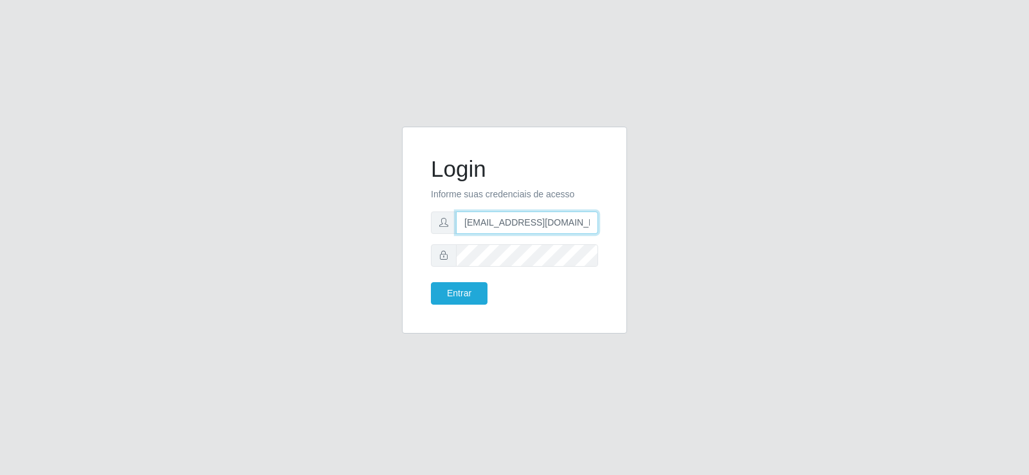
drag, startPoint x: 594, startPoint y: 225, endPoint x: 385, endPoint y: 257, distance: 211.6
click at [385, 257] on div "Login Informe suas credenciais de acesso [EMAIL_ADDRESS][DOMAIN_NAME] Entrar" at bounding box center [514, 238] width 733 height 223
type input "m"
drag, startPoint x: 481, startPoint y: 223, endPoint x: 368, endPoint y: 234, distance: 113.7
click at [368, 234] on div "Login Informe suas credenciais de acesso m Entrar" at bounding box center [514, 238] width 733 height 223
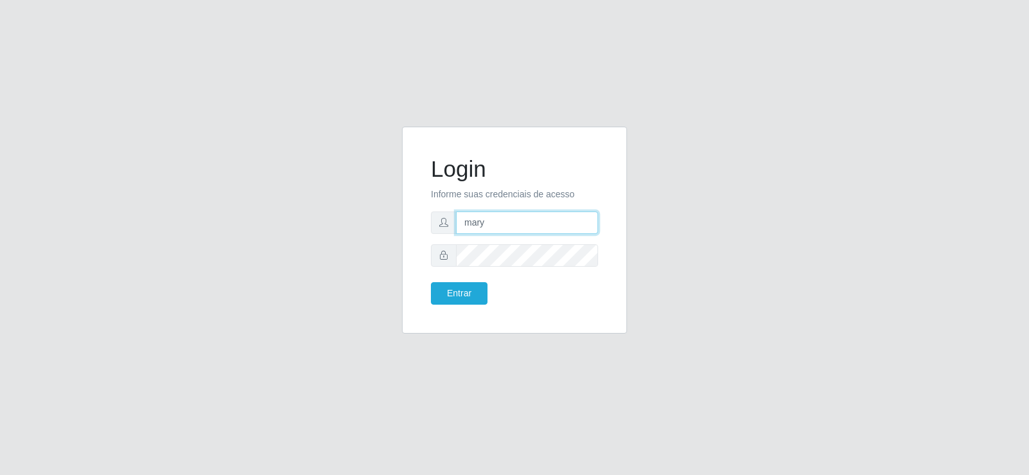
type input "mary@Suptadeu"
click at [448, 295] on button "Entrar" at bounding box center [459, 293] width 57 height 23
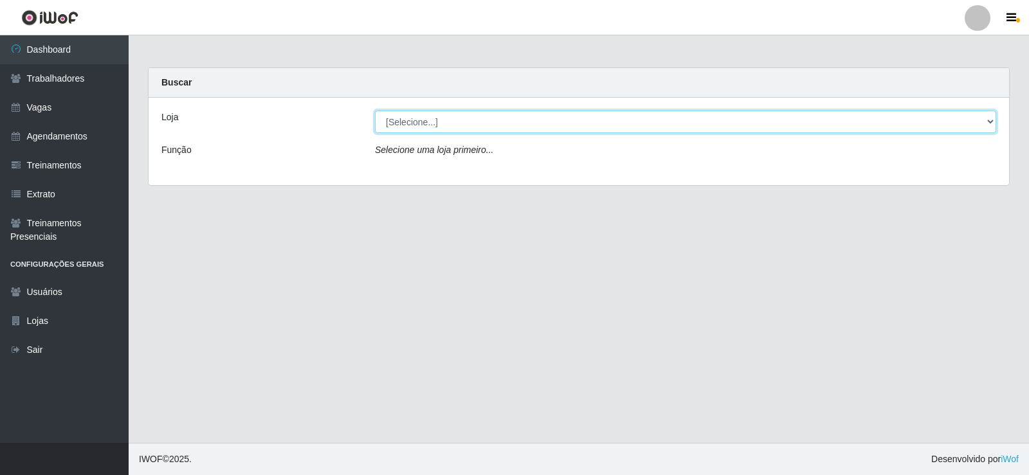
click at [994, 122] on select "[Selecione...] Supermercado Tadeu - [GEOGRAPHIC_DATA]" at bounding box center [686, 122] width 622 height 23
select select "195"
click at [375, 111] on select "[Selecione...] Supermercado Tadeu - [GEOGRAPHIC_DATA]" at bounding box center [686, 122] width 622 height 23
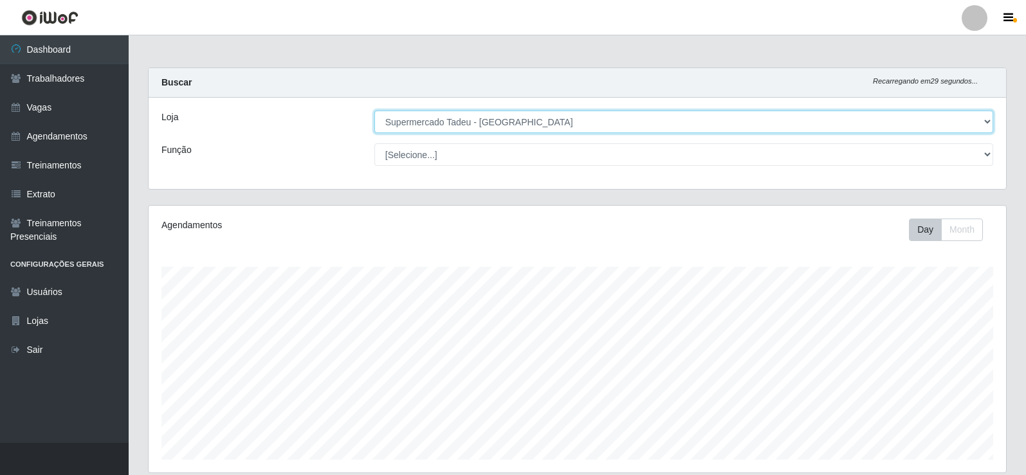
scroll to position [267, 858]
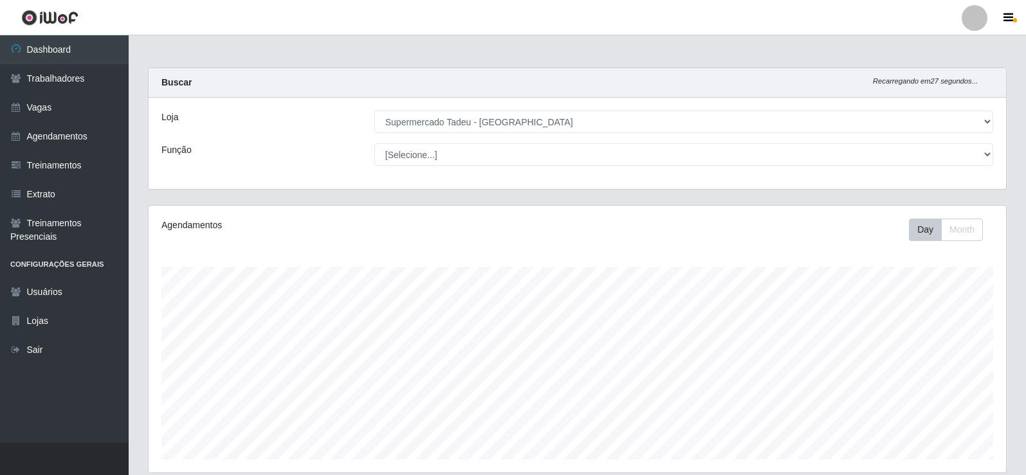
drag, startPoint x: 1024, startPoint y: 134, endPoint x: 999, endPoint y: 286, distance: 154.5
click at [1025, 475] on html "Perfil Alterar Senha Sair Dashboard Trabalhadores Vagas Agendamentos Treinament…" at bounding box center [513, 427] width 1026 height 854
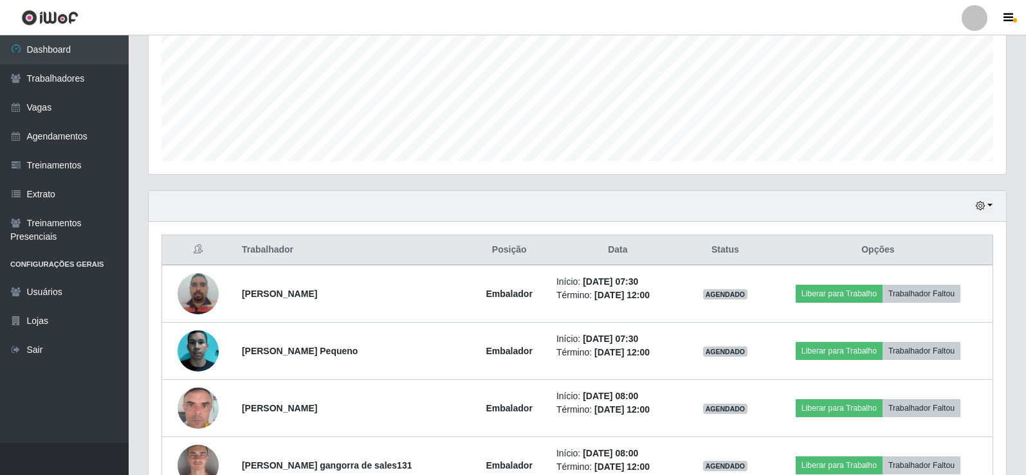
scroll to position [379, 0]
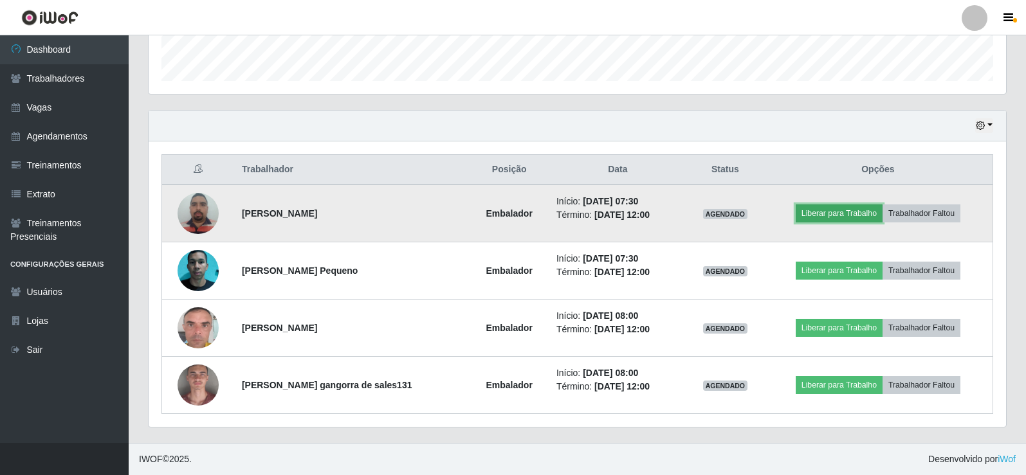
click at [842, 210] on button "Liberar para Trabalho" at bounding box center [839, 214] width 87 height 18
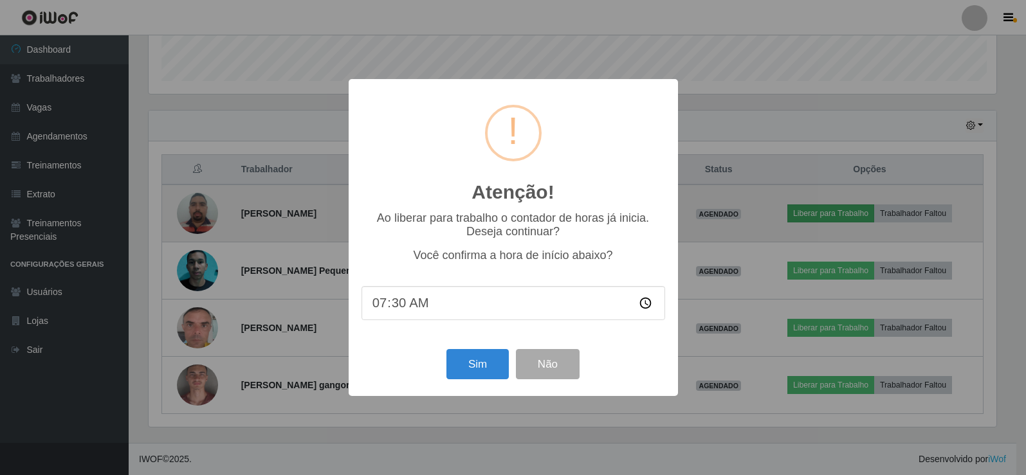
scroll to position [267, 851]
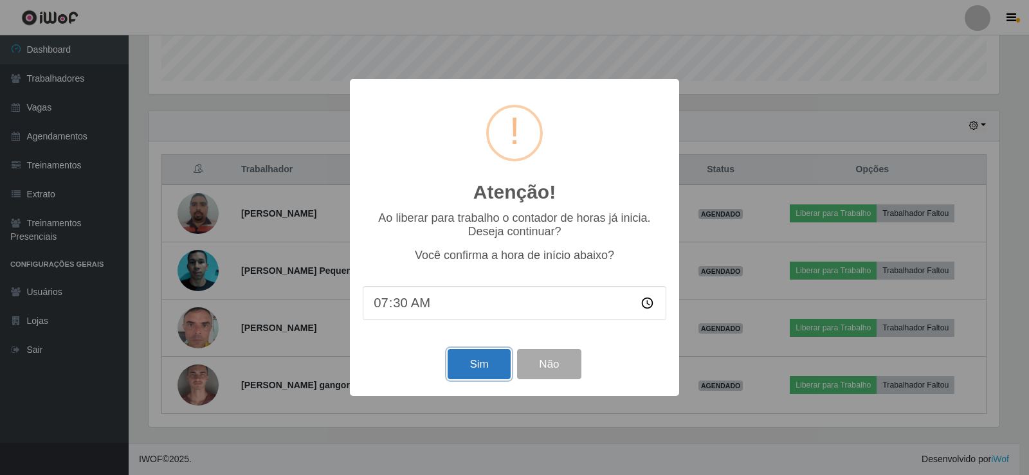
click at [470, 367] on button "Sim" at bounding box center [479, 364] width 62 height 30
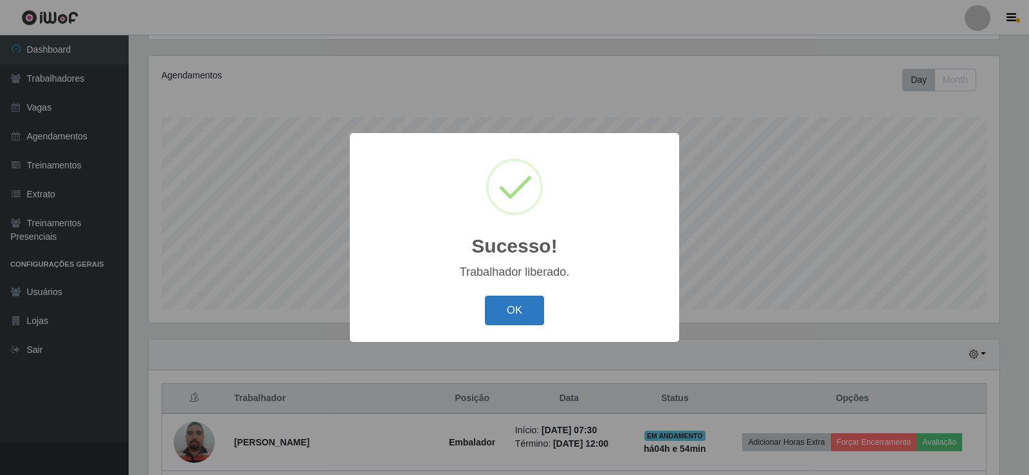
click at [531, 304] on button "OK" at bounding box center [515, 311] width 60 height 30
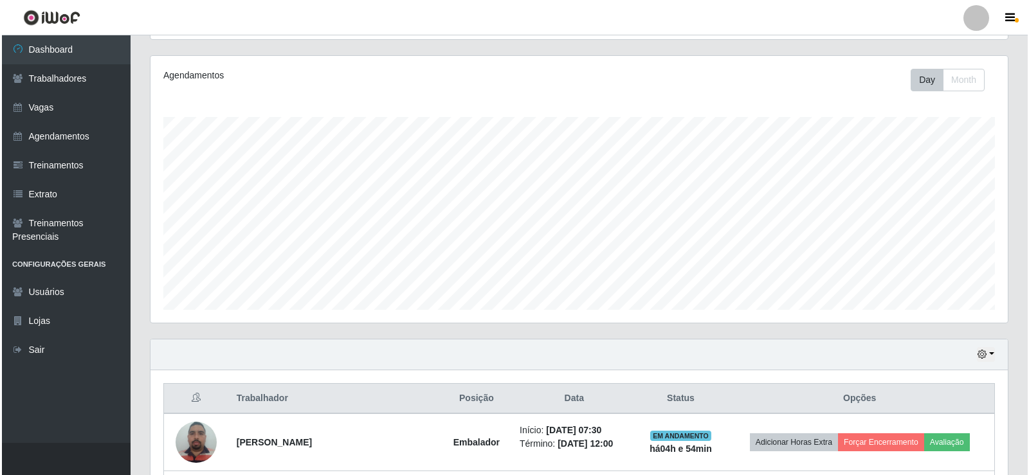
scroll to position [379, 0]
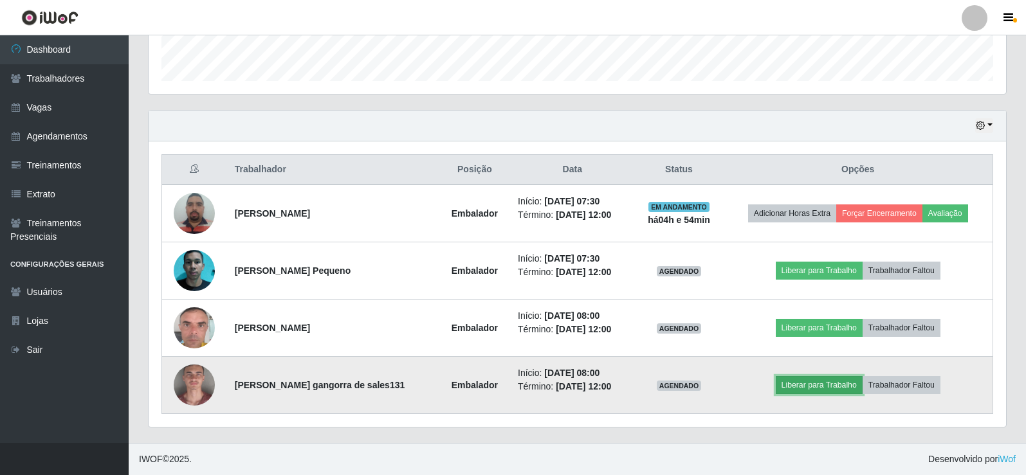
click at [797, 385] on button "Liberar para Trabalho" at bounding box center [819, 385] width 87 height 18
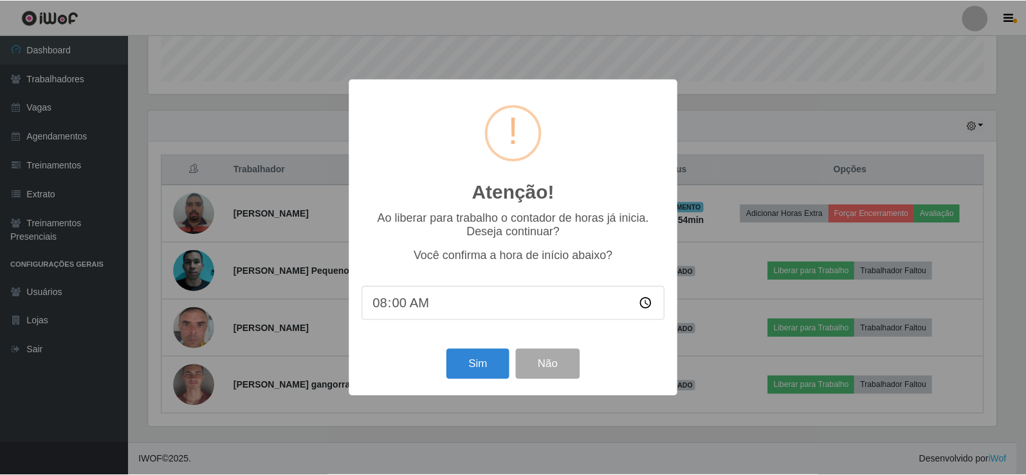
scroll to position [267, 851]
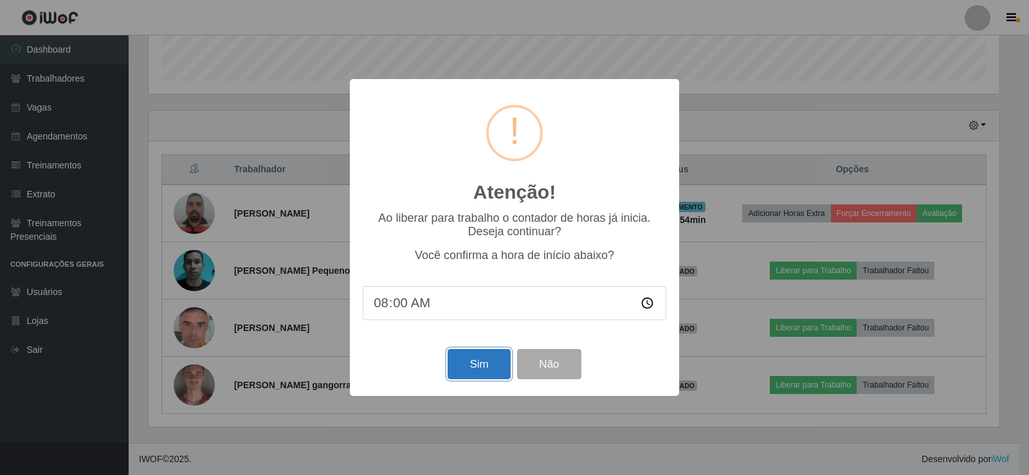
click at [478, 357] on button "Sim" at bounding box center [479, 364] width 62 height 30
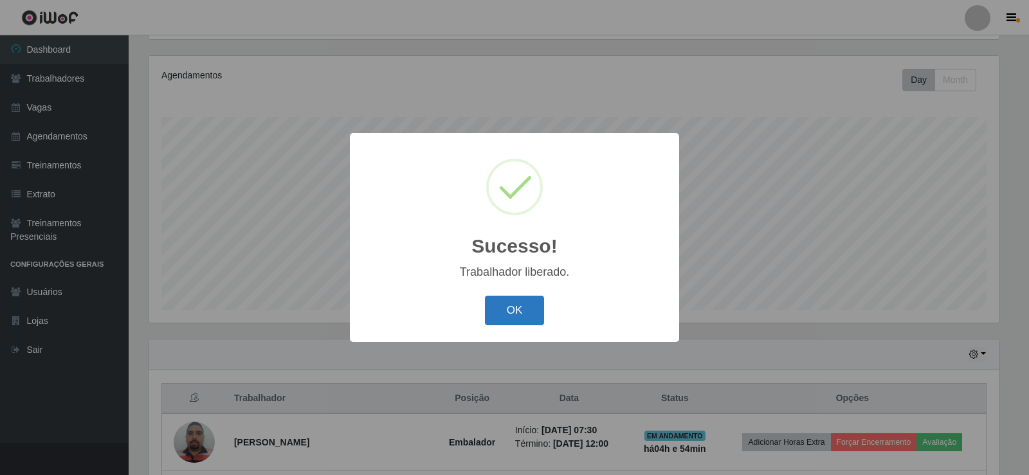
click at [493, 299] on button "OK" at bounding box center [515, 311] width 60 height 30
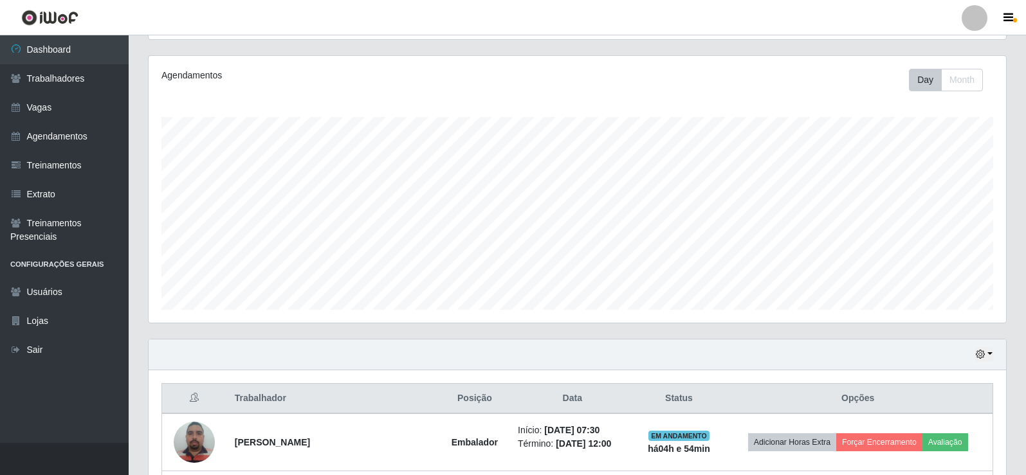
scroll to position [379, 0]
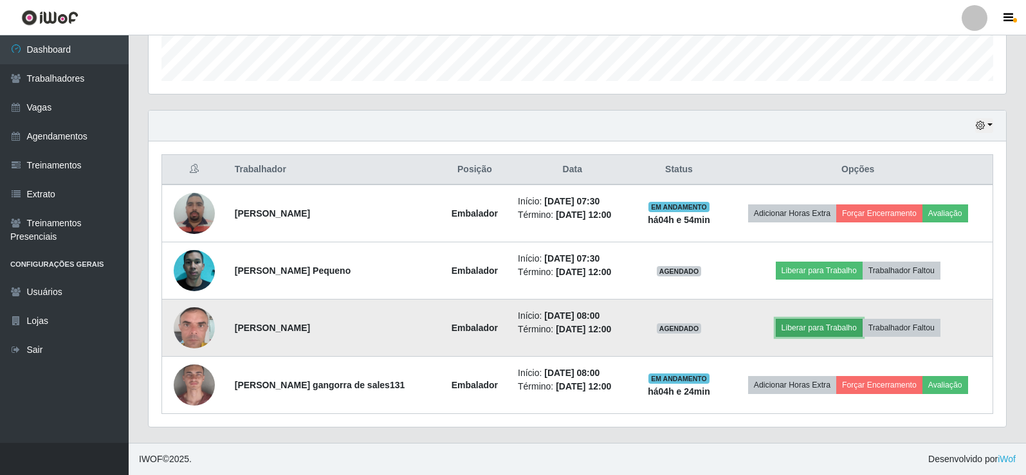
click at [802, 324] on button "Liberar para Trabalho" at bounding box center [819, 328] width 87 height 18
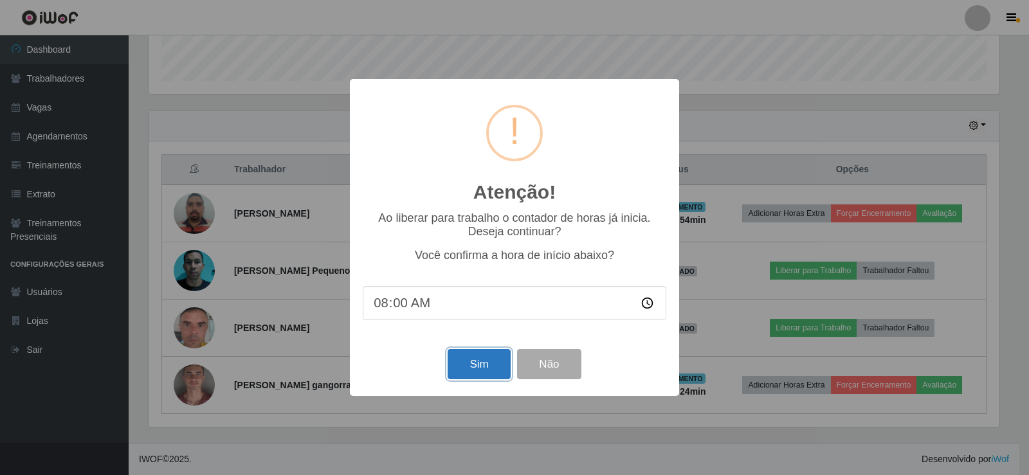
click at [469, 369] on button "Sim" at bounding box center [479, 364] width 62 height 30
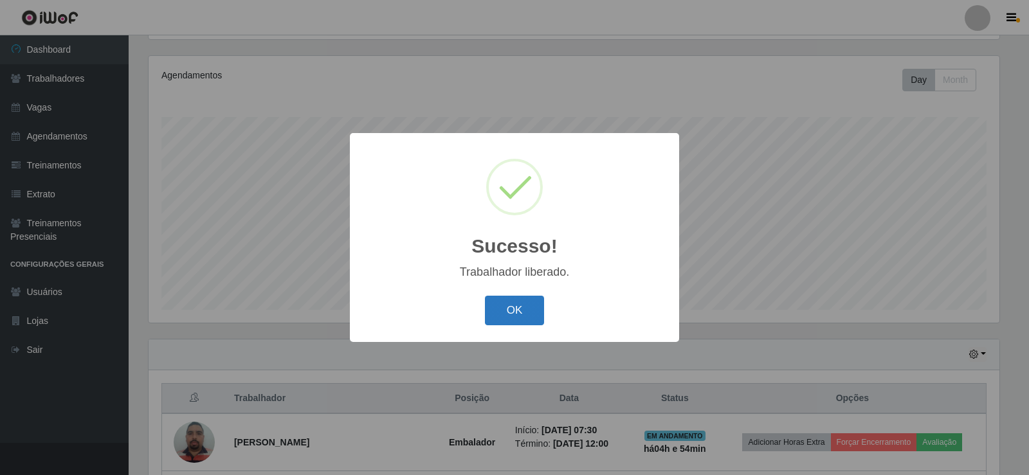
drag, startPoint x: 498, startPoint y: 300, endPoint x: 876, endPoint y: 348, distance: 381.3
click at [499, 300] on button "OK" at bounding box center [515, 311] width 60 height 30
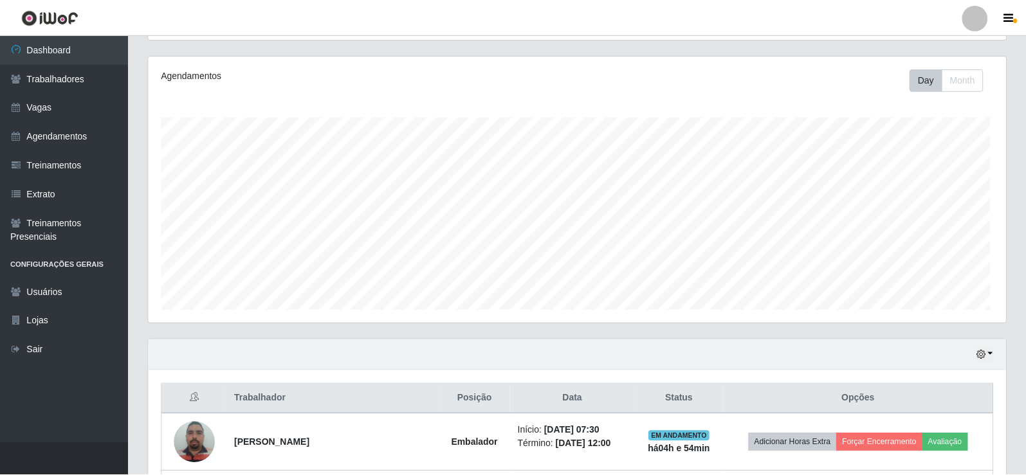
scroll to position [0, 0]
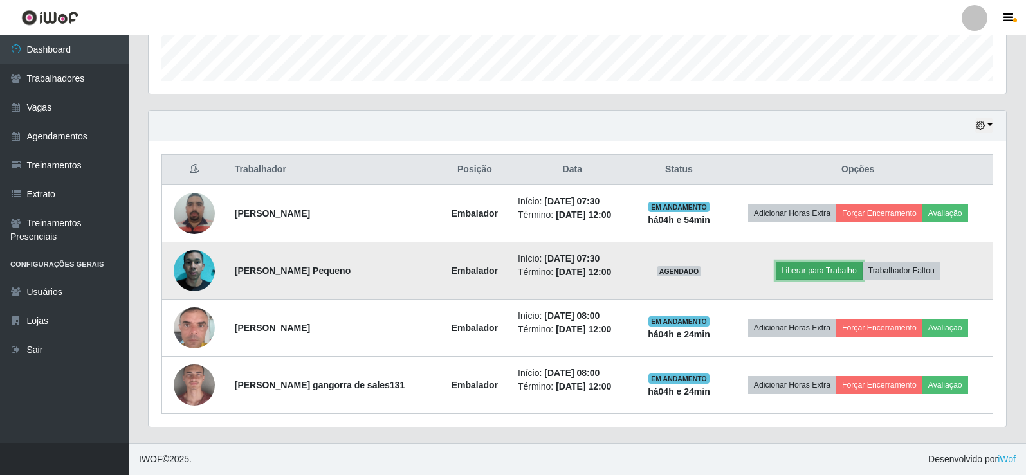
click at [810, 268] on button "Liberar para Trabalho" at bounding box center [819, 271] width 87 height 18
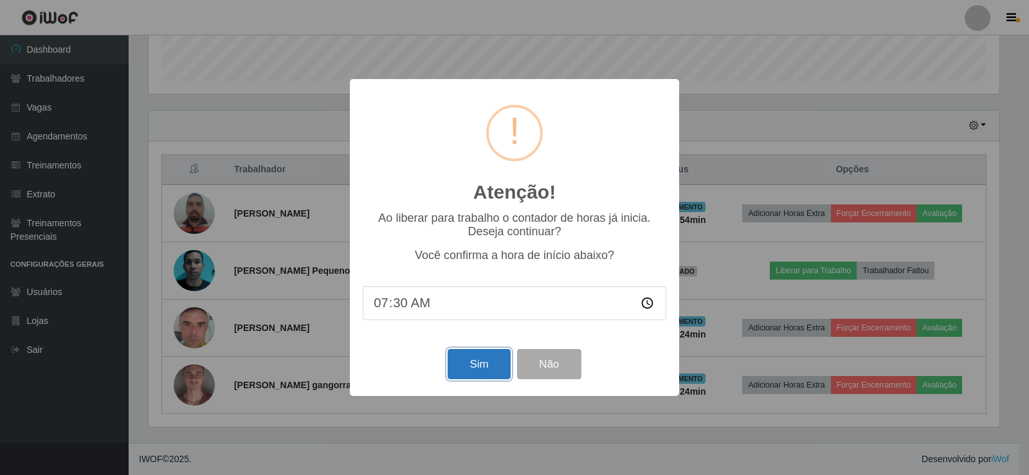
click at [478, 367] on button "Sim" at bounding box center [479, 364] width 62 height 30
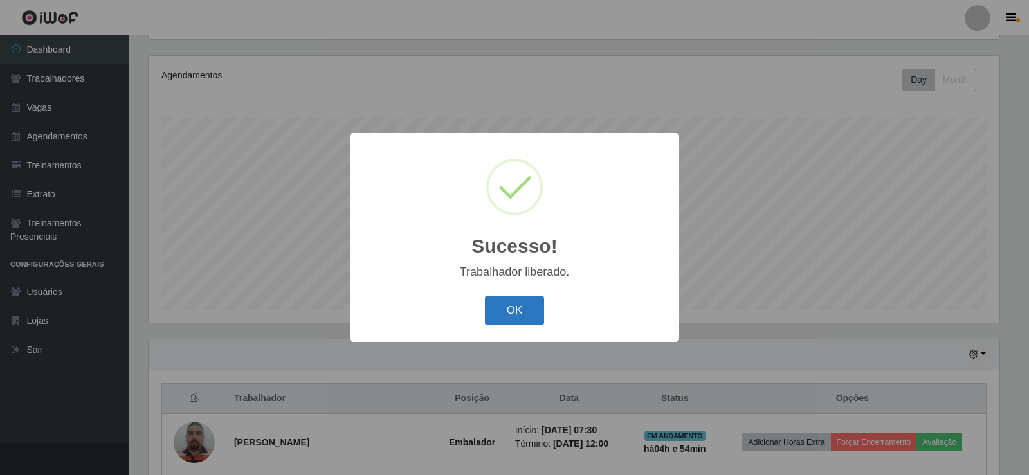
click at [491, 308] on button "OK" at bounding box center [515, 311] width 60 height 30
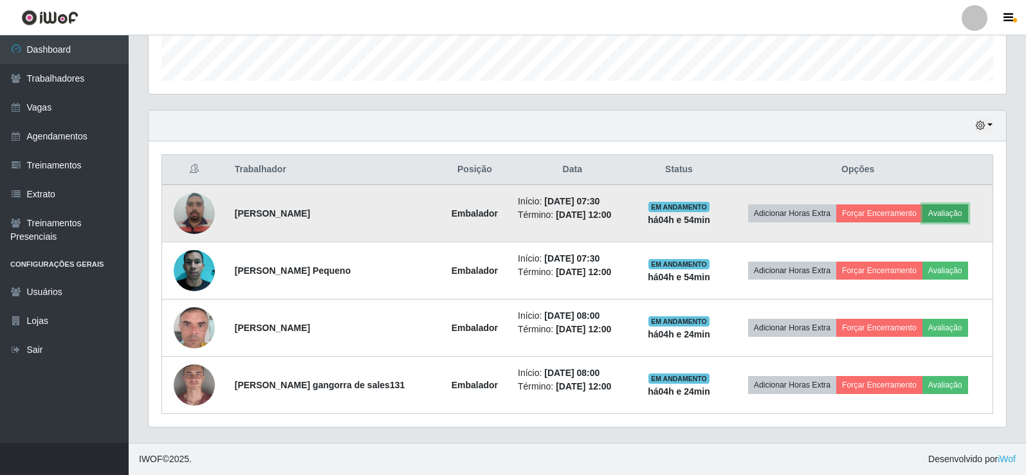
click at [943, 207] on button "Avaliação" at bounding box center [946, 214] width 46 height 18
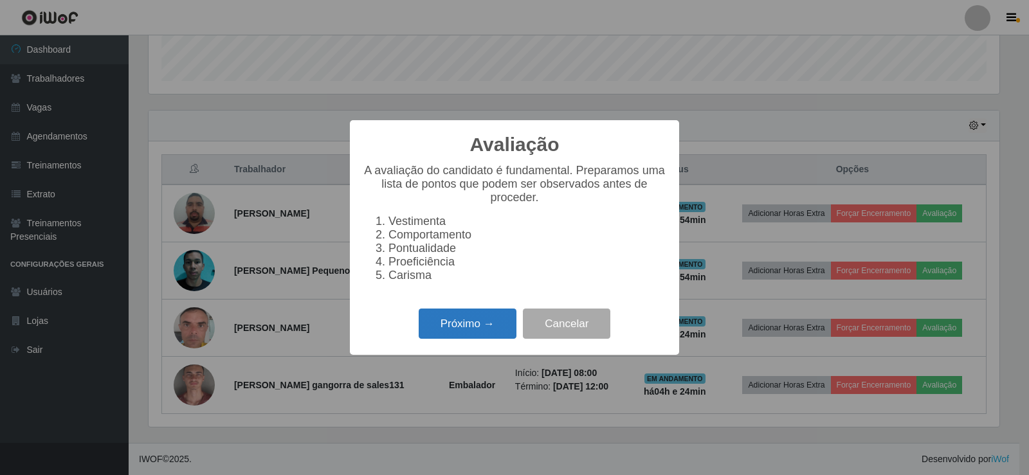
click at [456, 328] on button "Próximo →" at bounding box center [468, 324] width 98 height 30
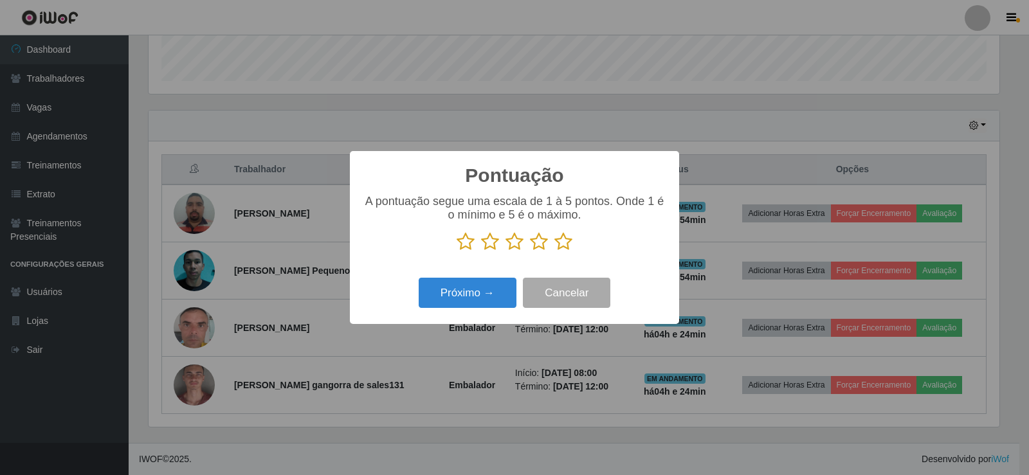
click at [566, 239] on icon at bounding box center [564, 241] width 18 height 19
click at [555, 252] on input "radio" at bounding box center [555, 252] width 0 height 0
click at [458, 294] on button "Próximo →" at bounding box center [468, 293] width 98 height 30
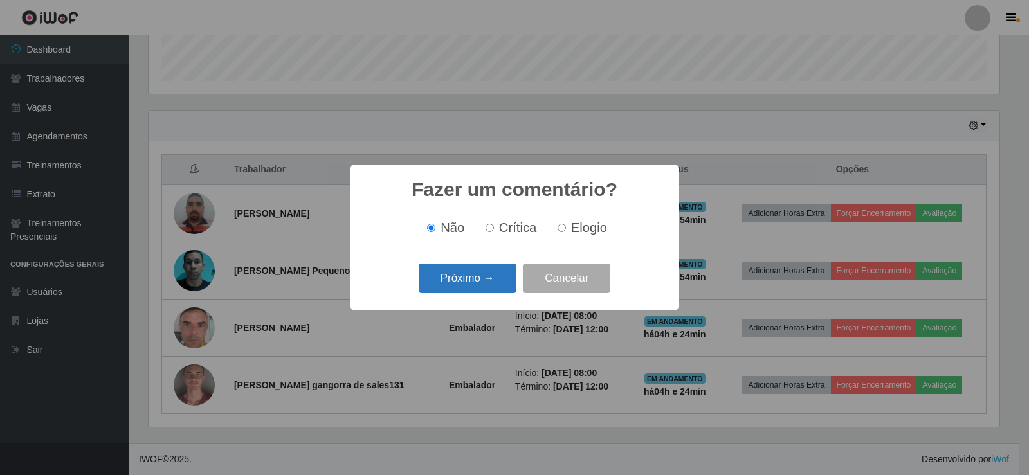
click at [476, 281] on button "Próximo →" at bounding box center [468, 279] width 98 height 30
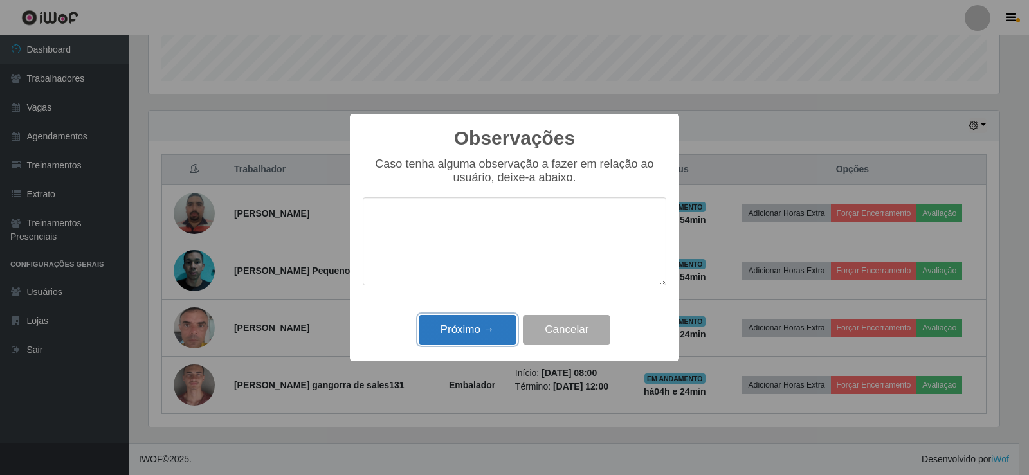
click at [465, 321] on button "Próximo →" at bounding box center [468, 330] width 98 height 30
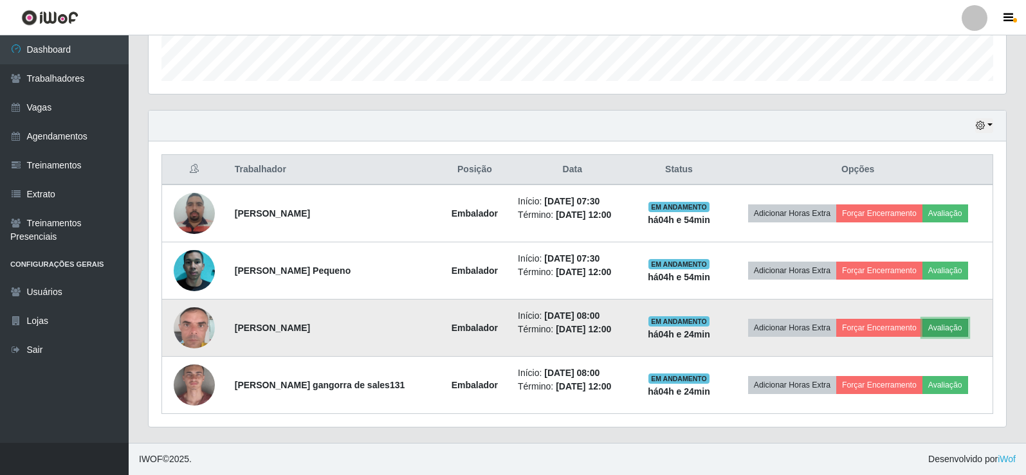
click at [944, 328] on button "Avaliação" at bounding box center [946, 328] width 46 height 18
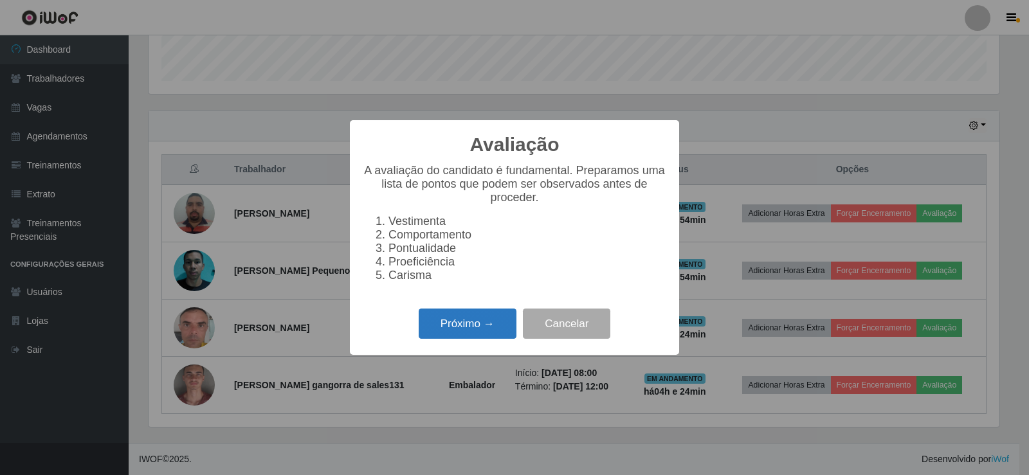
click at [488, 333] on button "Próximo →" at bounding box center [468, 324] width 98 height 30
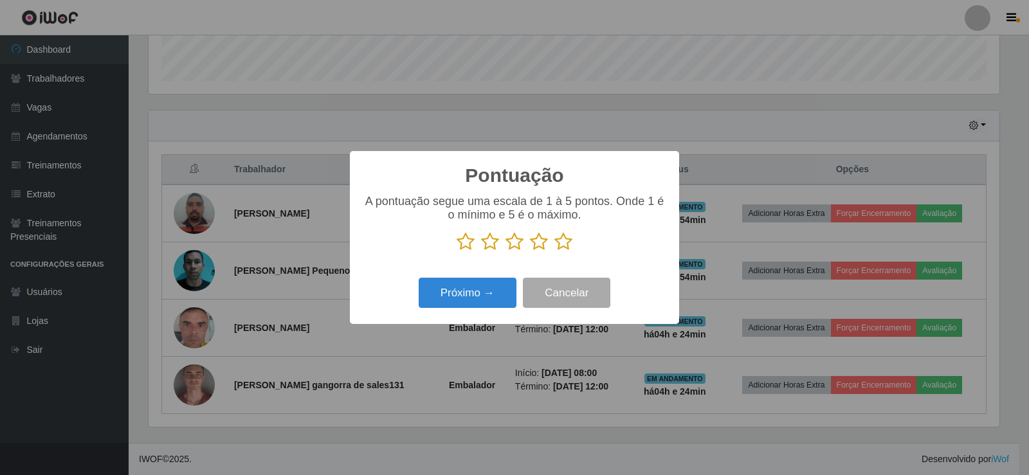
click at [569, 242] on icon at bounding box center [564, 241] width 18 height 19
click at [555, 252] on input "radio" at bounding box center [555, 252] width 0 height 0
click at [497, 284] on button "Próximo →" at bounding box center [468, 293] width 98 height 30
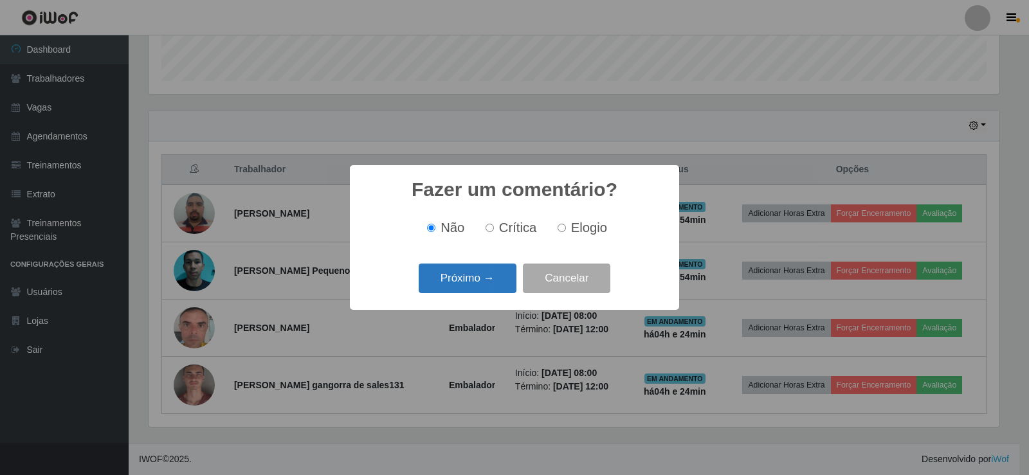
click at [495, 286] on button "Próximo →" at bounding box center [468, 279] width 98 height 30
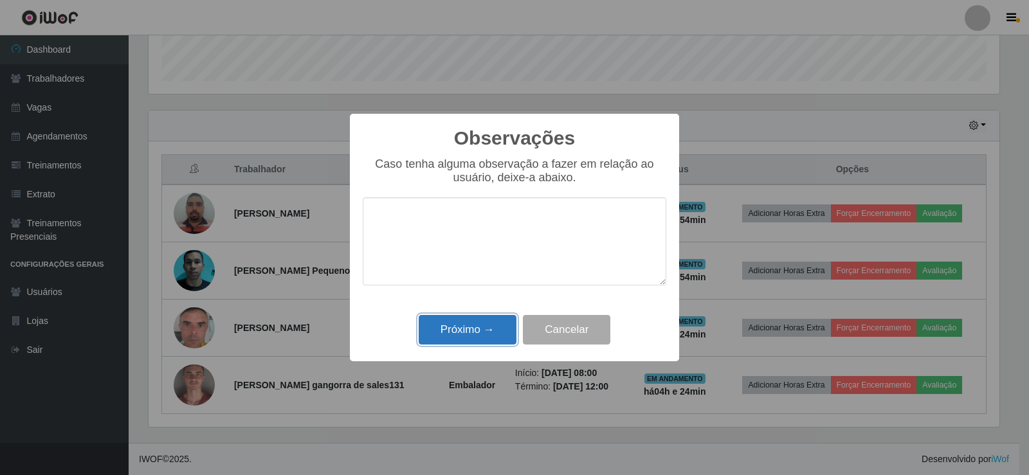
click at [490, 336] on button "Próximo →" at bounding box center [468, 330] width 98 height 30
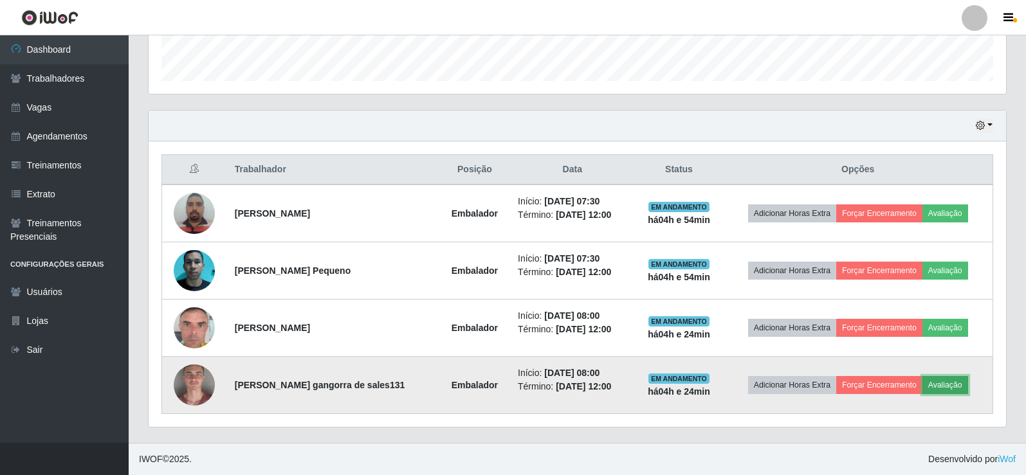
click at [940, 380] on button "Avaliação" at bounding box center [946, 385] width 46 height 18
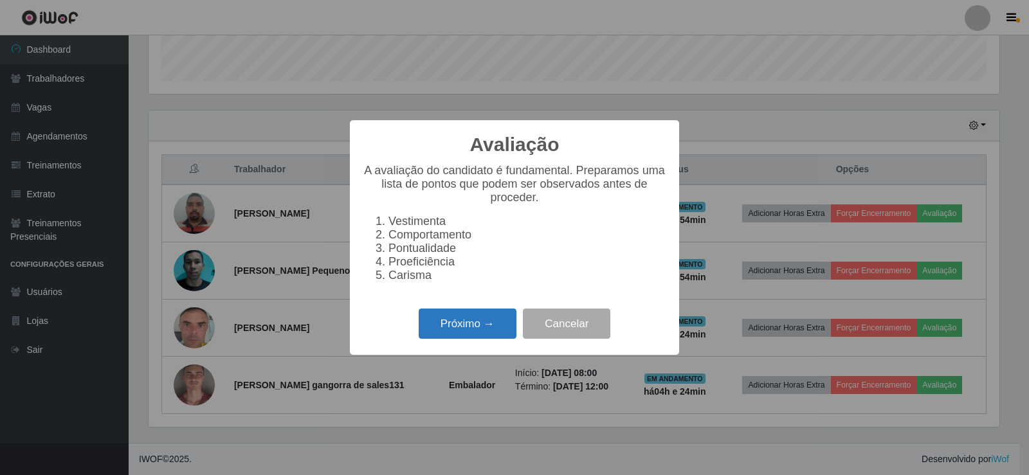
click at [501, 335] on button "Próximo →" at bounding box center [468, 324] width 98 height 30
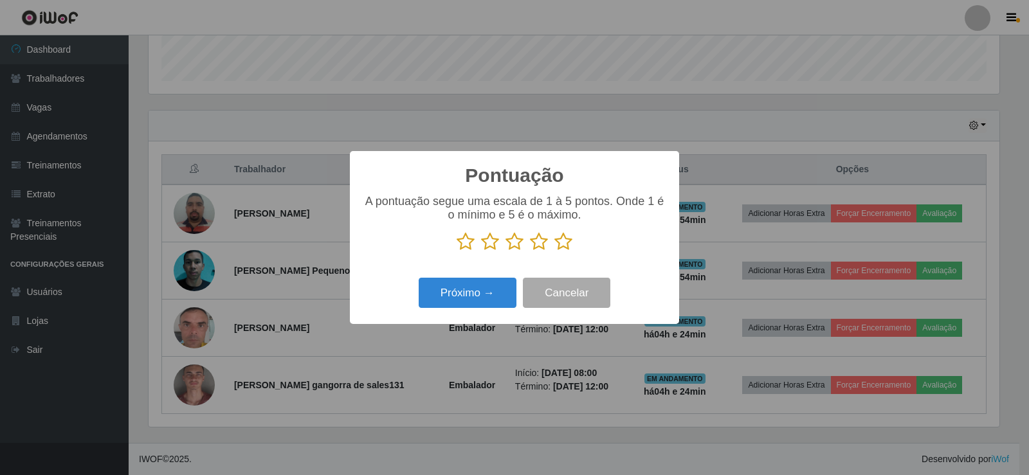
click at [568, 237] on icon at bounding box center [564, 241] width 18 height 19
click at [555, 252] on input "radio" at bounding box center [555, 252] width 0 height 0
click at [489, 277] on div "Próximo → Cancelar" at bounding box center [515, 293] width 304 height 37
click at [483, 292] on button "Próximo →" at bounding box center [468, 293] width 98 height 30
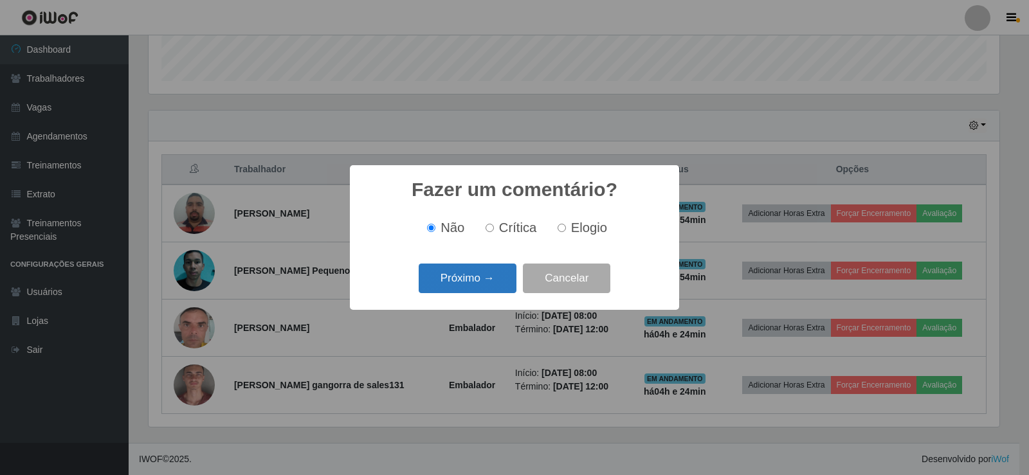
click at [486, 282] on button "Próximo →" at bounding box center [468, 279] width 98 height 30
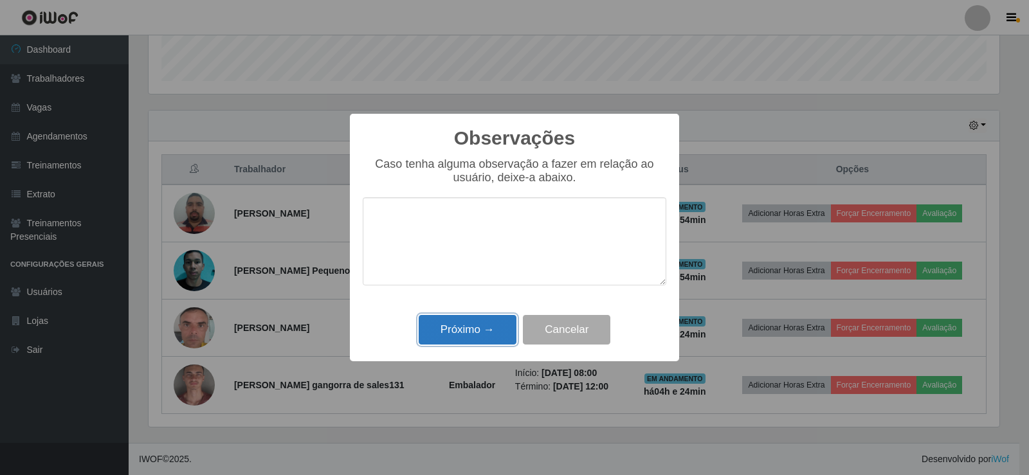
click at [466, 340] on button "Próximo →" at bounding box center [468, 330] width 98 height 30
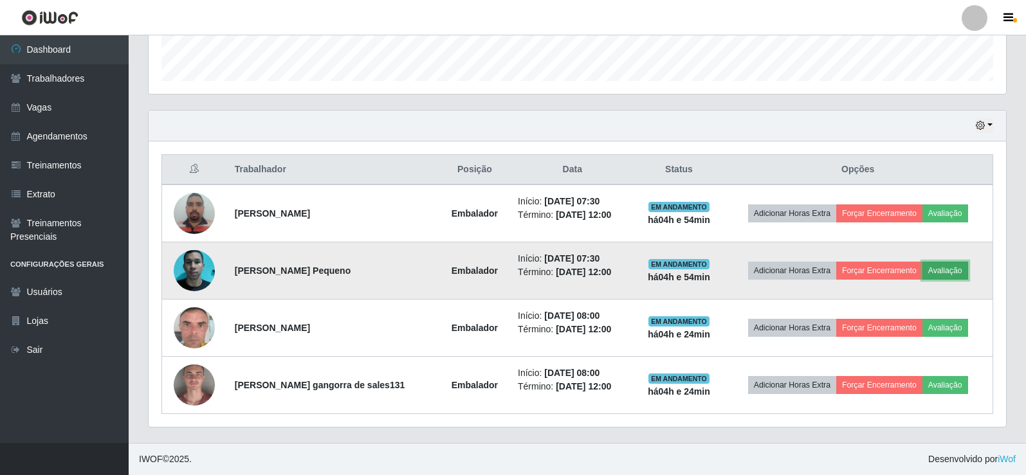
click at [944, 267] on button "Avaliação" at bounding box center [946, 271] width 46 height 18
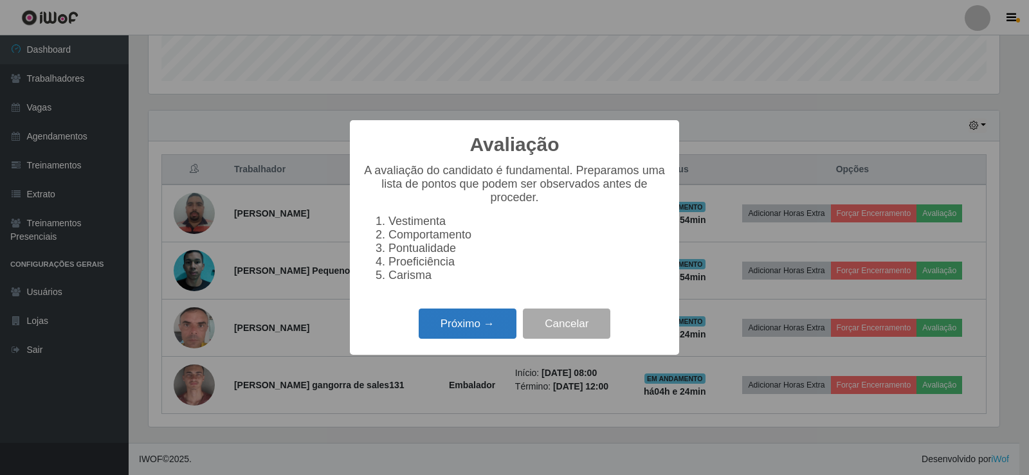
click at [487, 326] on button "Próximo →" at bounding box center [468, 324] width 98 height 30
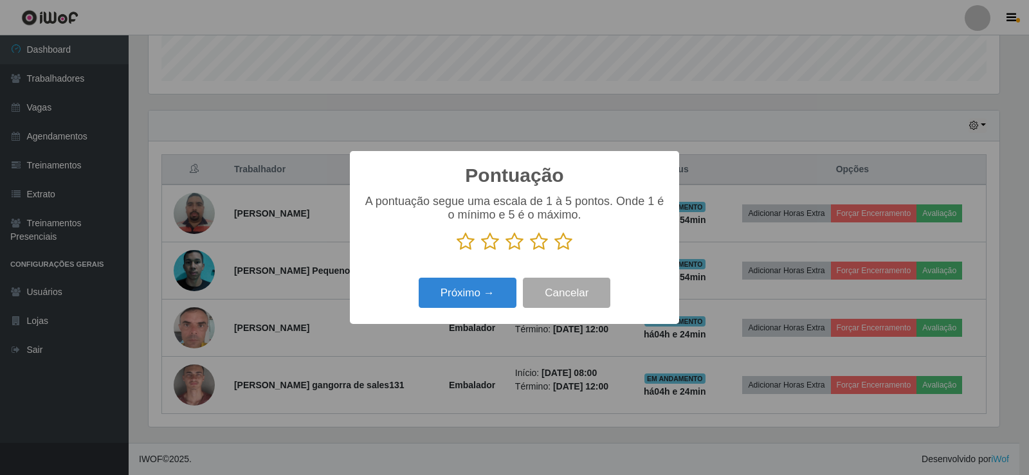
click at [557, 244] on icon at bounding box center [564, 241] width 18 height 19
click at [555, 252] on input "radio" at bounding box center [555, 252] width 0 height 0
click at [491, 289] on button "Próximo →" at bounding box center [468, 293] width 98 height 30
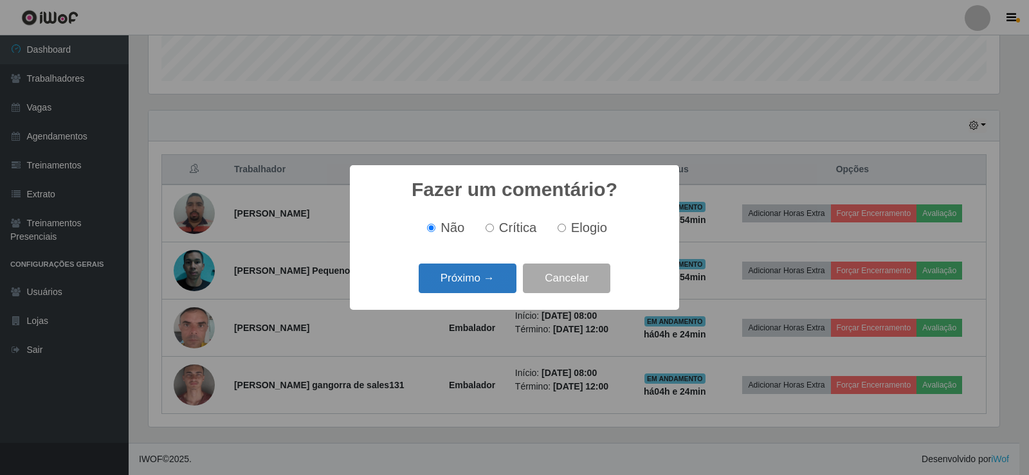
click at [491, 281] on button "Próximo →" at bounding box center [468, 279] width 98 height 30
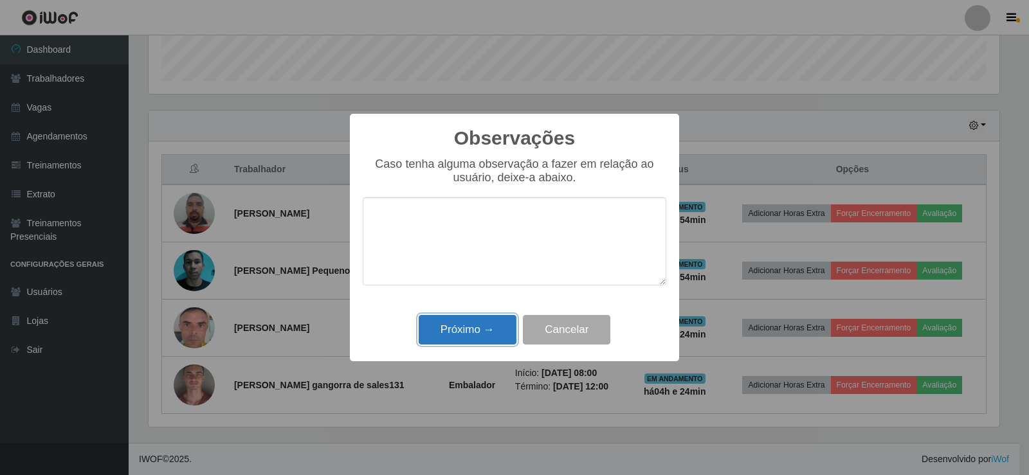
click at [467, 323] on button "Próximo →" at bounding box center [468, 330] width 98 height 30
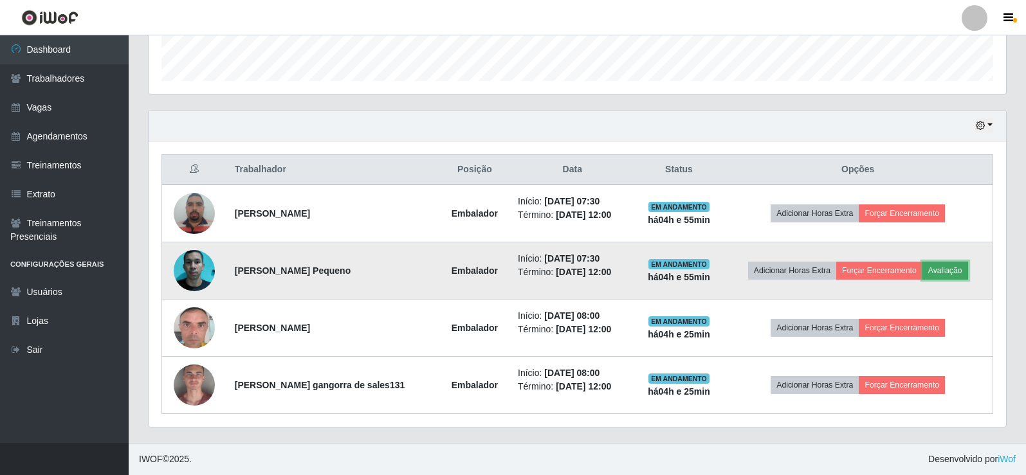
click at [950, 273] on button "Avaliação" at bounding box center [946, 271] width 46 height 18
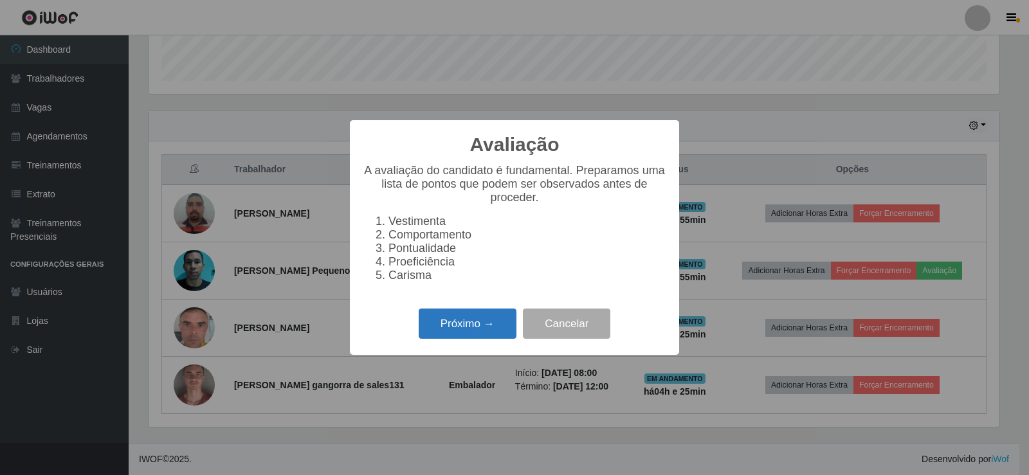
click at [475, 328] on button "Próximo →" at bounding box center [468, 324] width 98 height 30
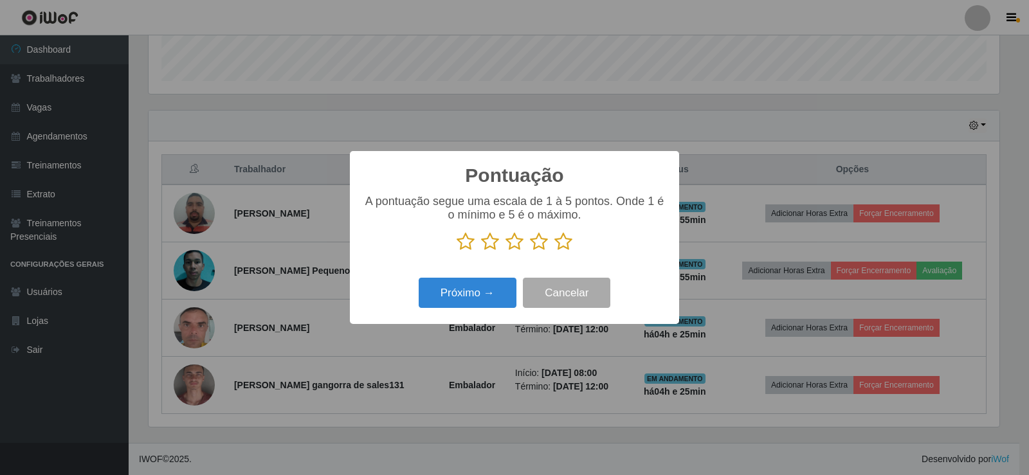
click at [557, 245] on icon at bounding box center [564, 241] width 18 height 19
click at [555, 252] on input "radio" at bounding box center [555, 252] width 0 height 0
click at [480, 299] on button "Próximo →" at bounding box center [468, 293] width 98 height 30
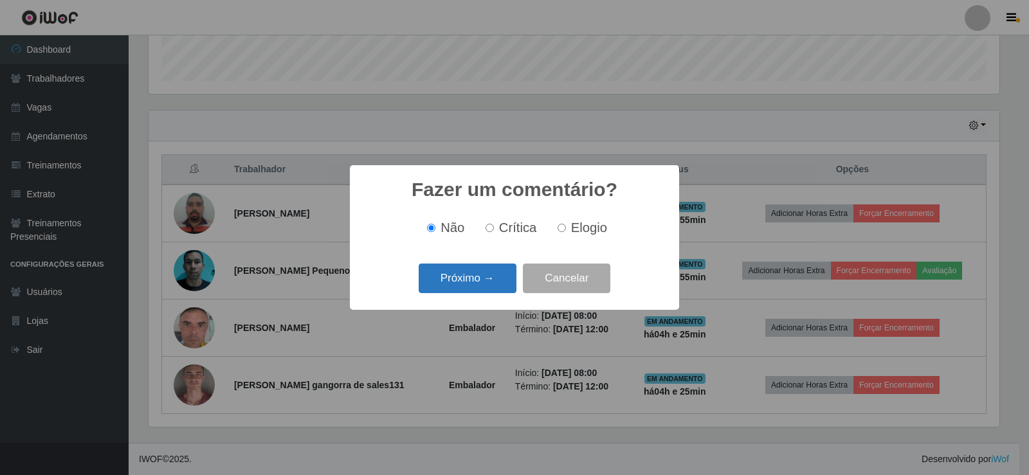
click at [486, 279] on button "Próximo →" at bounding box center [468, 279] width 98 height 30
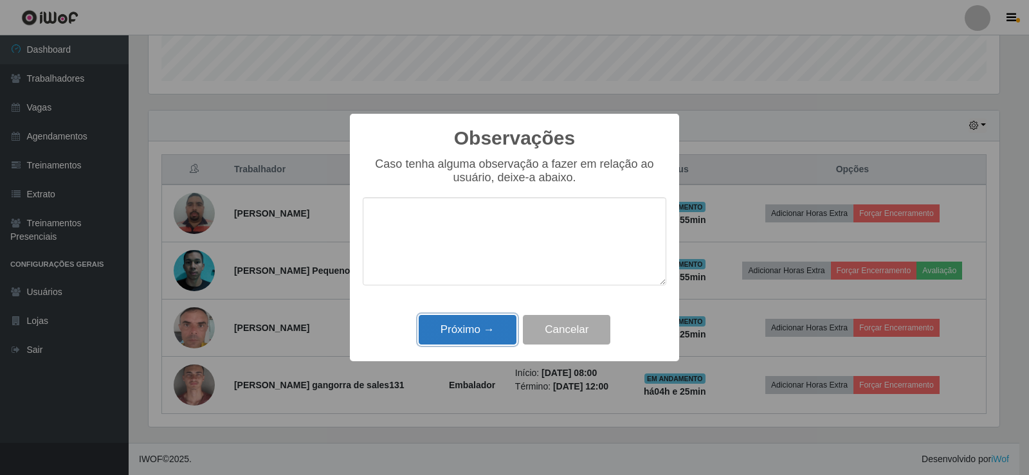
click at [471, 323] on button "Próximo →" at bounding box center [468, 330] width 98 height 30
